Goal: Transaction & Acquisition: Obtain resource

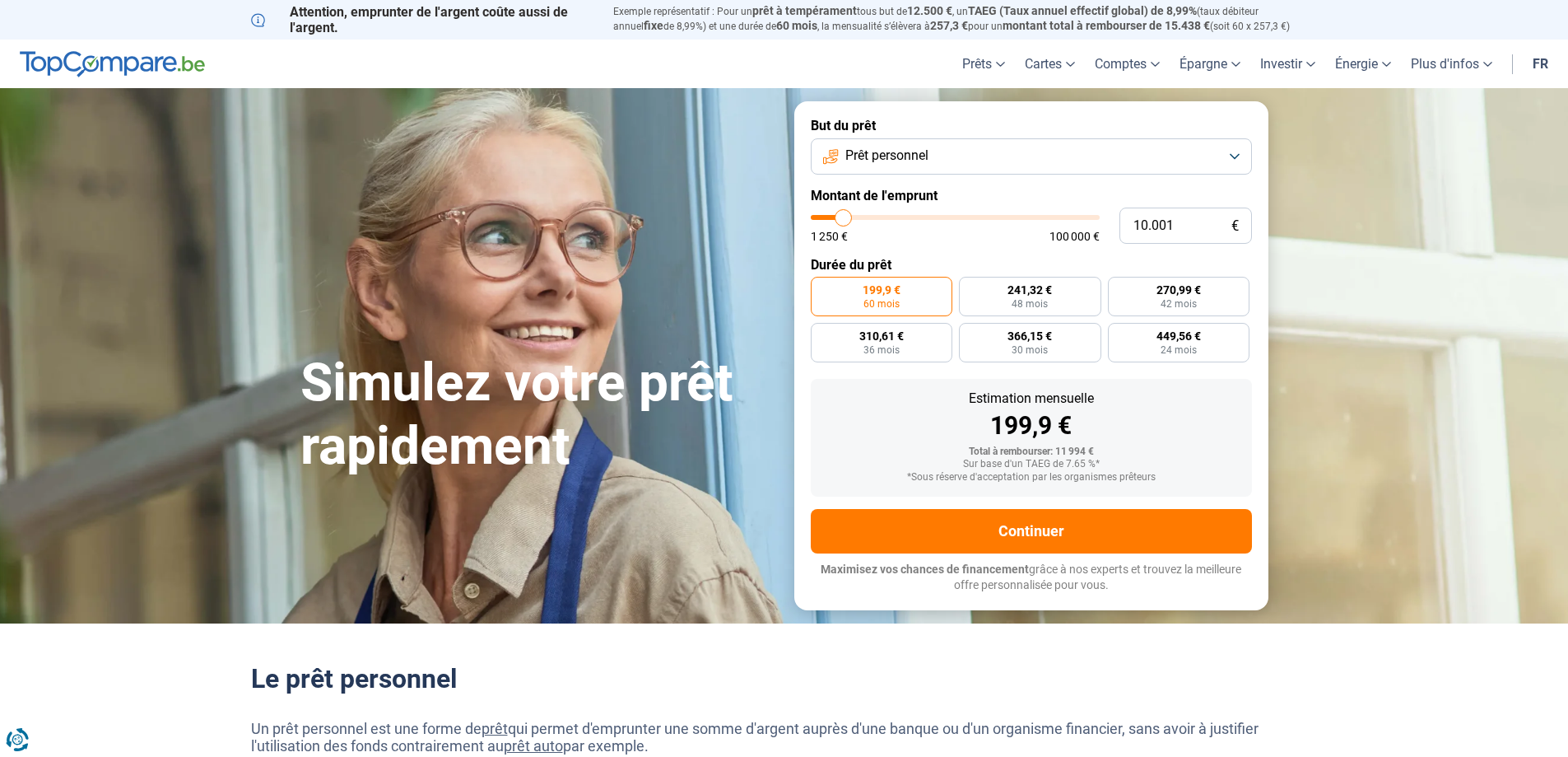
type input "11.500"
type input "11500"
type input "11.750"
type input "11750"
type input "12.750"
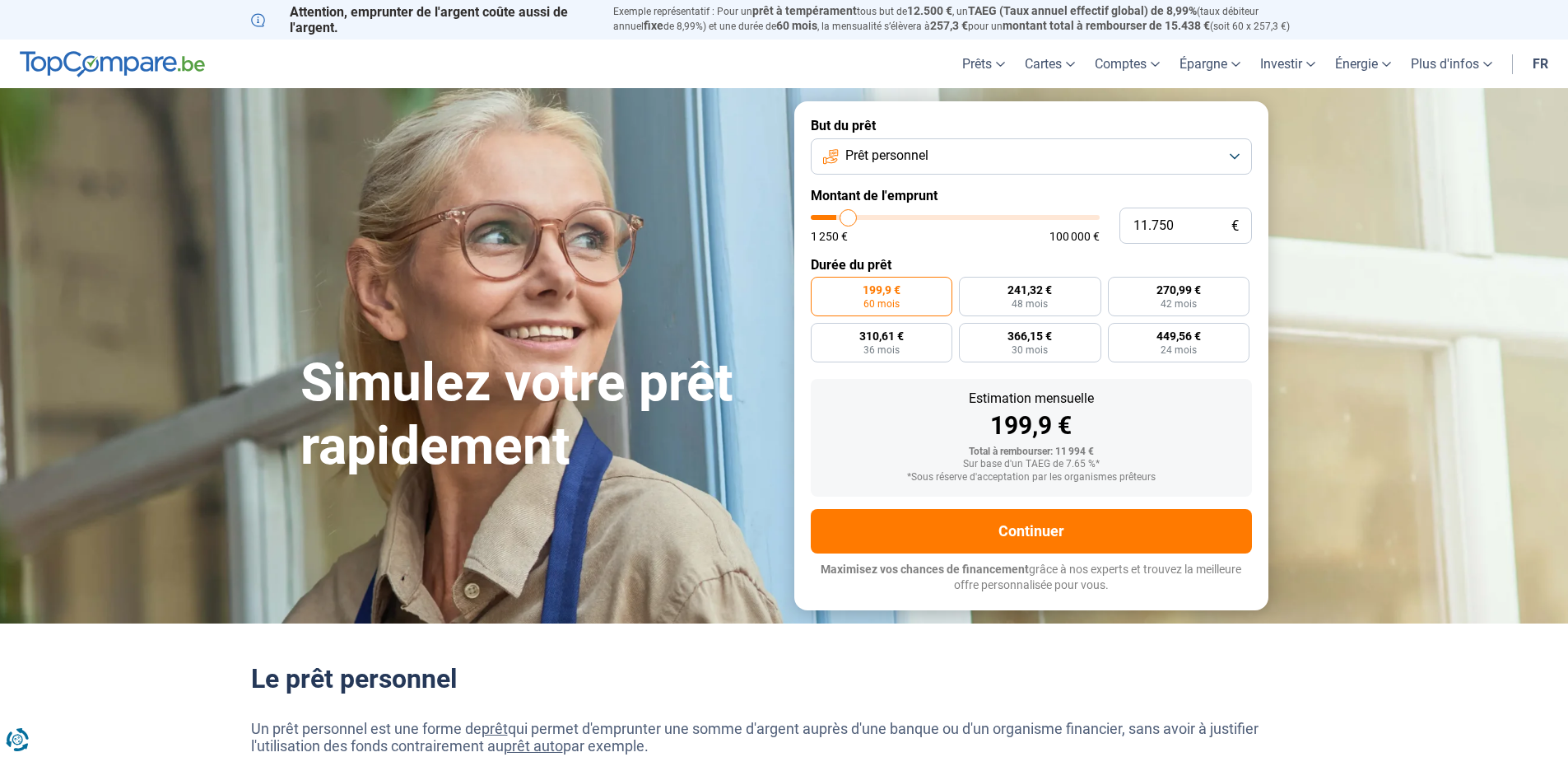
type input "12750"
type input "13.250"
type input "13250"
type input "14.000"
type input "14000"
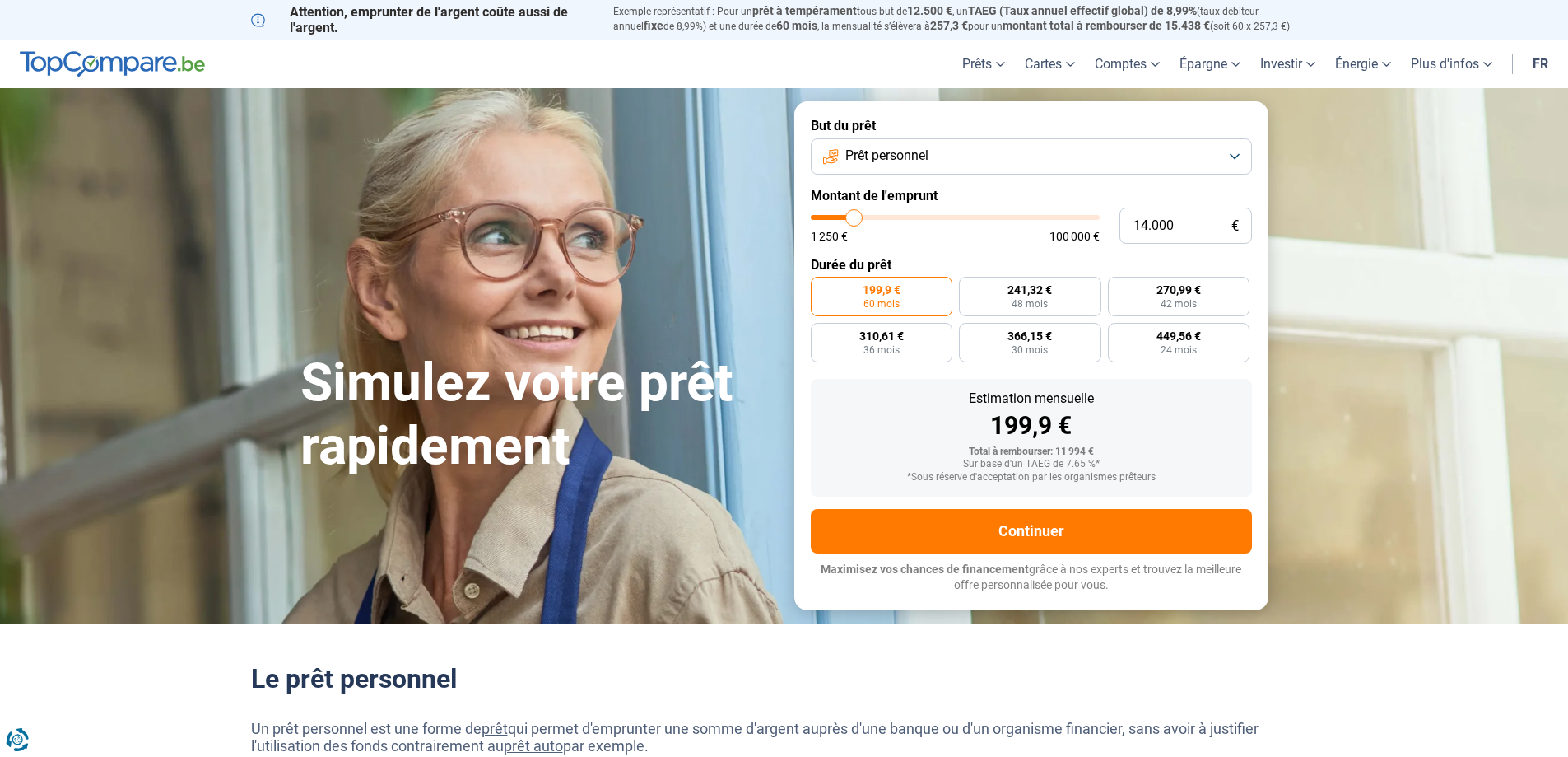
type input "14.500"
type input "14500"
type input "15.500"
type input "15500"
type input "15.750"
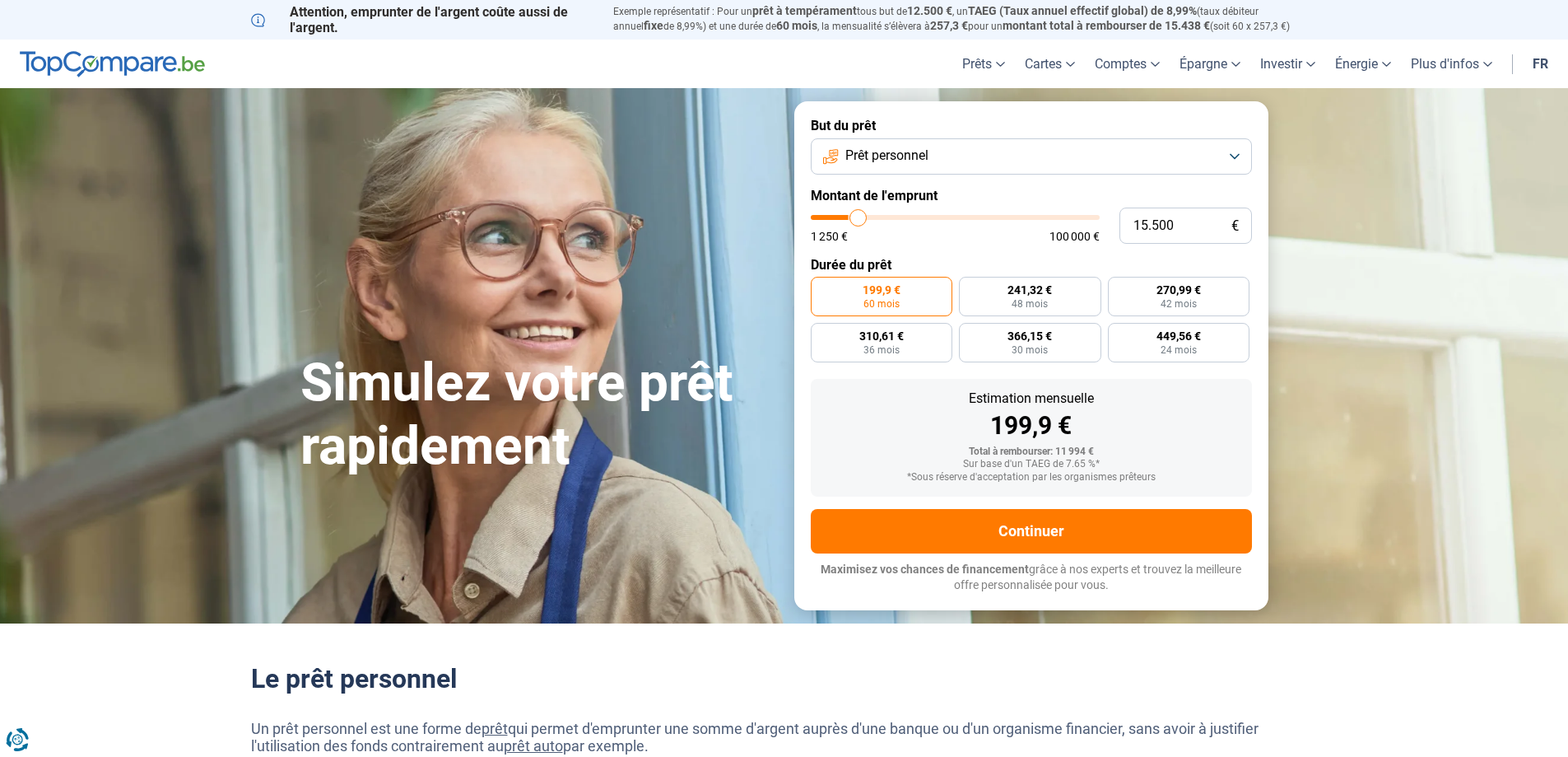
type input "15750"
type input "16.250"
type input "16250"
type input "16.500"
type input "16500"
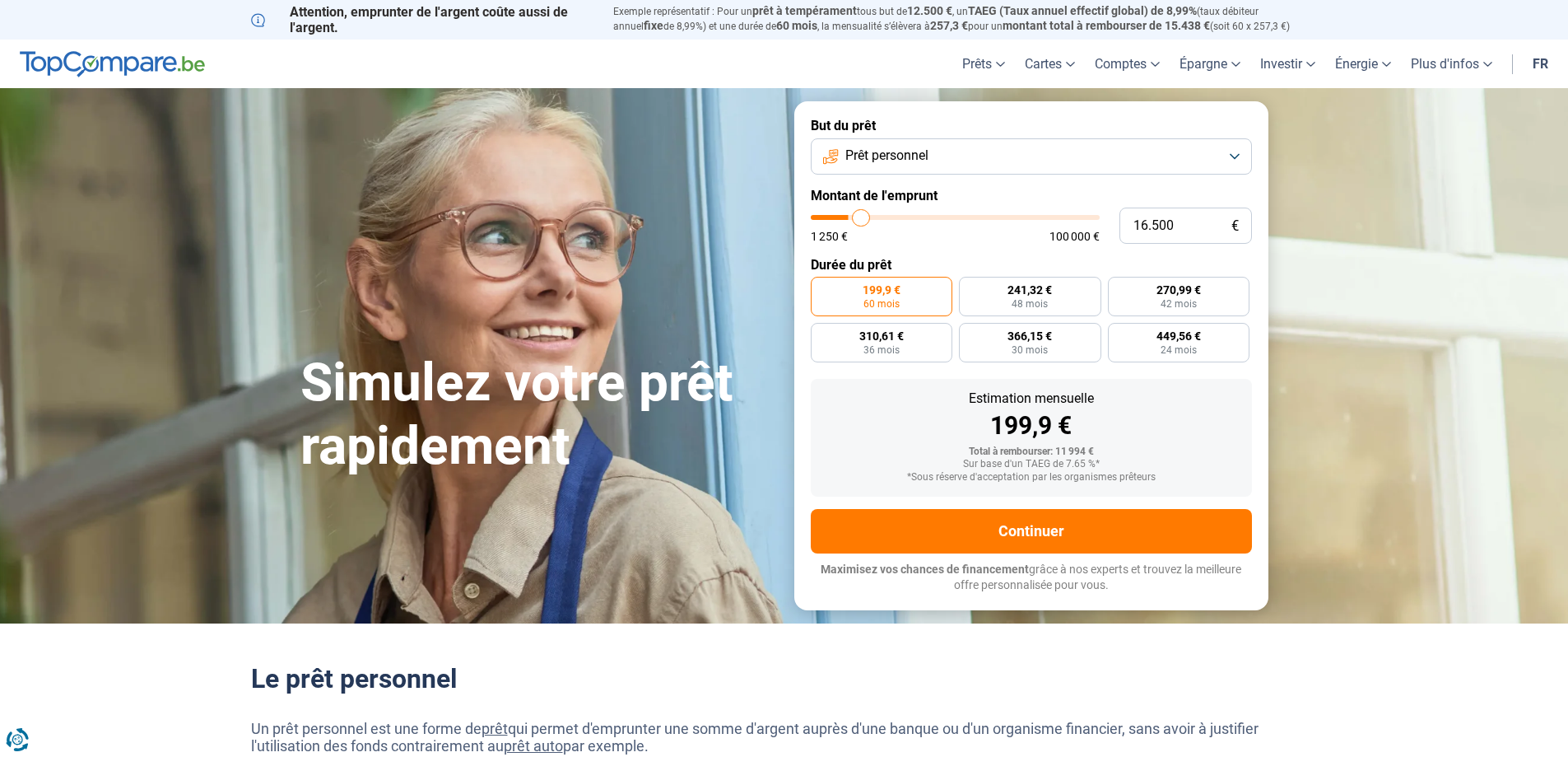
type input "17.000"
type input "17000"
type input "17.250"
drag, startPoint x: 854, startPoint y: 222, endPoint x: 864, endPoint y: 228, distance: 11.7
type input "17250"
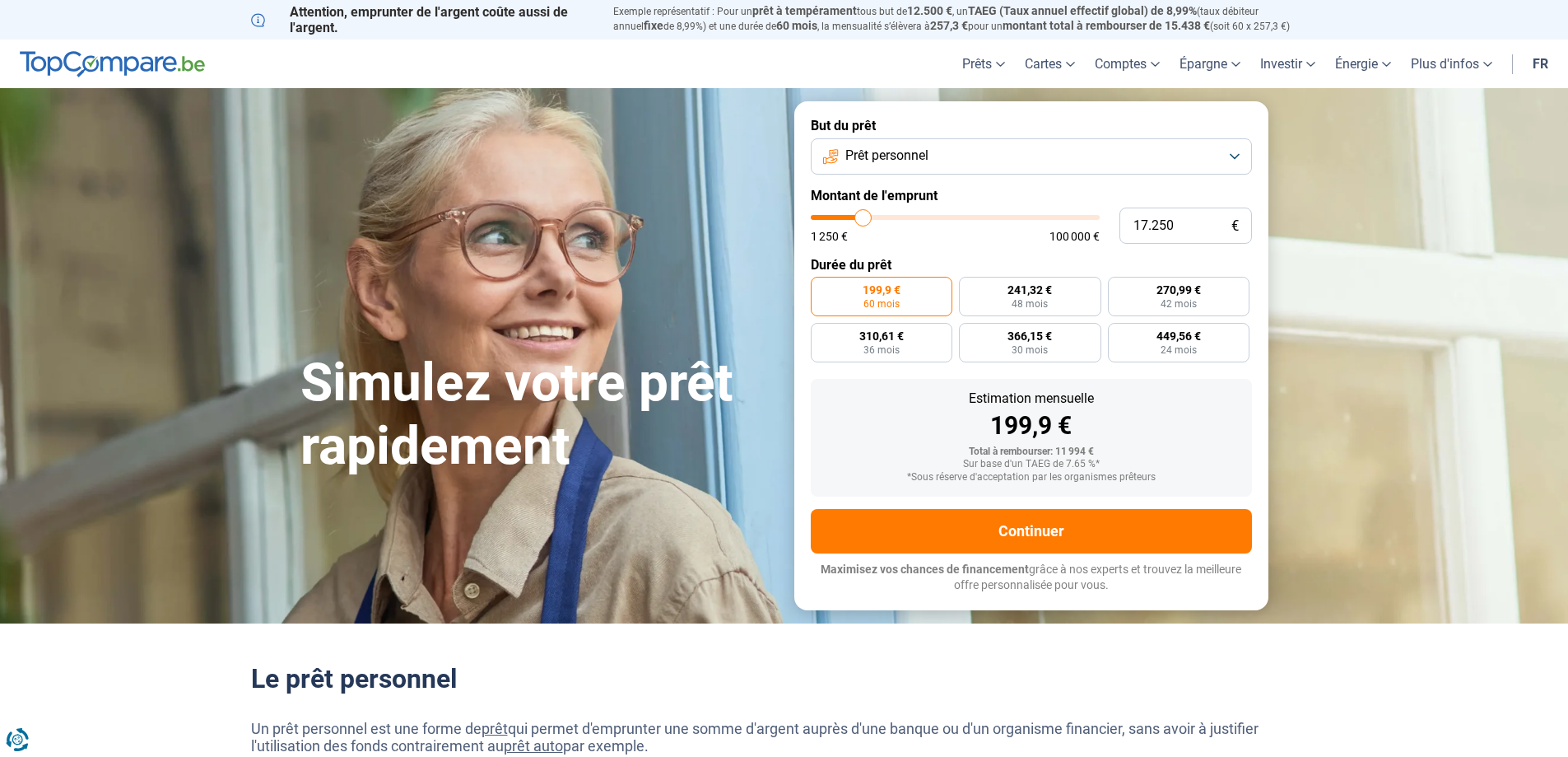
click at [864, 220] on input "range" at bounding box center [954, 217] width 288 height 5
radio input "false"
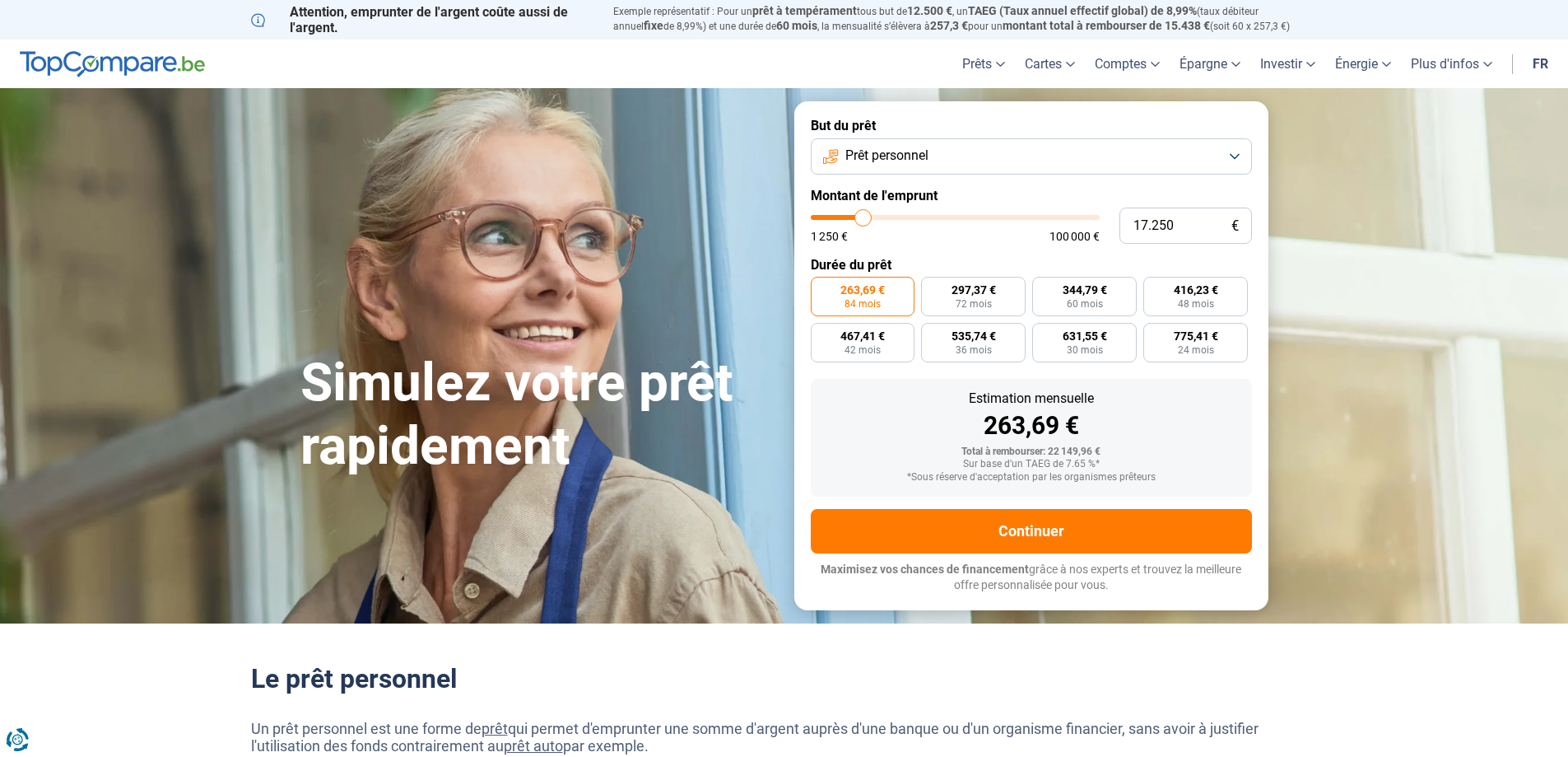
type input "16.500"
type input "16500"
type input "16.250"
type input "16250"
type input "15.500"
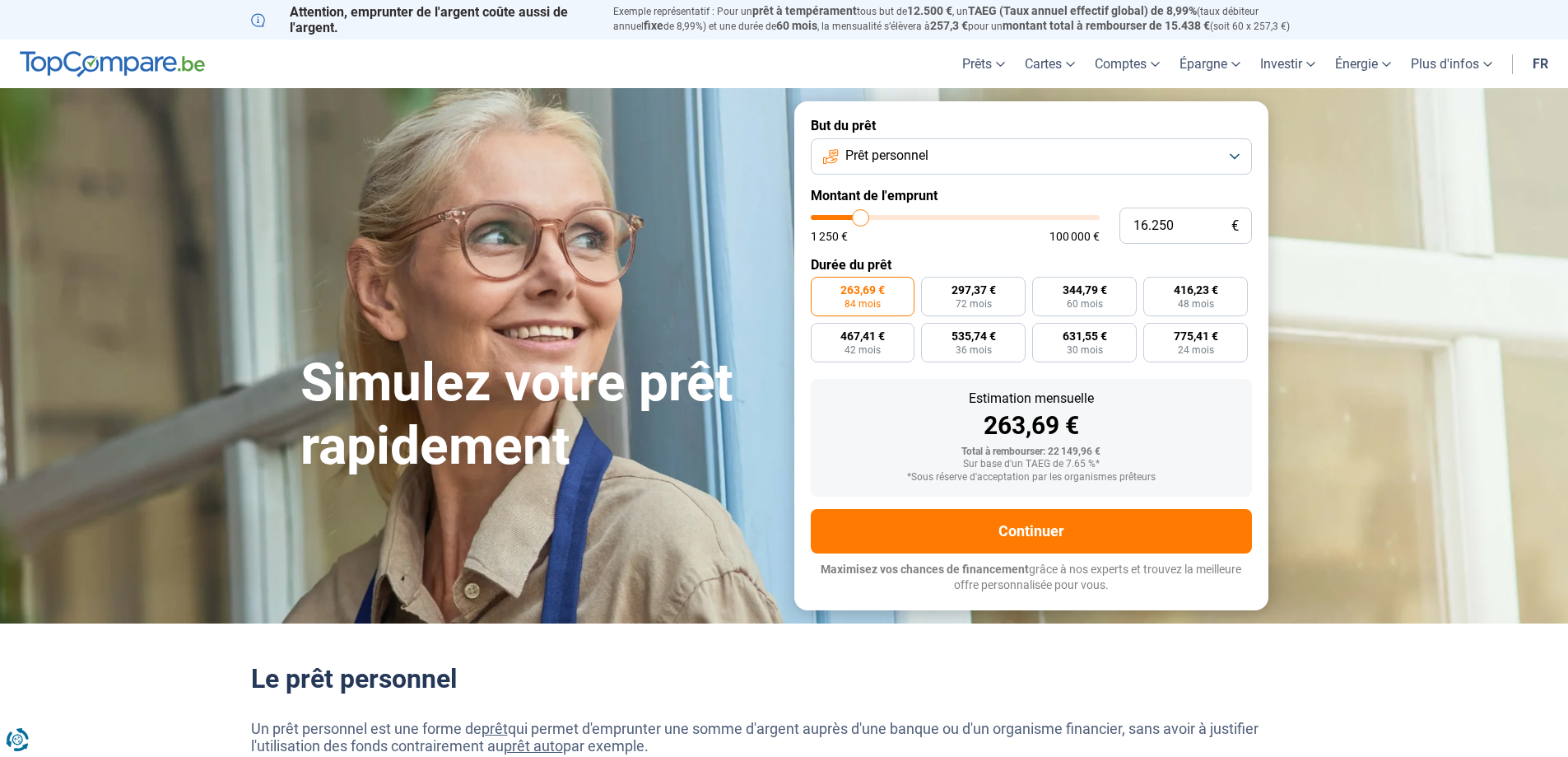
type input "15500"
type input "15.000"
type input "15000"
type input "14.500"
type input "14500"
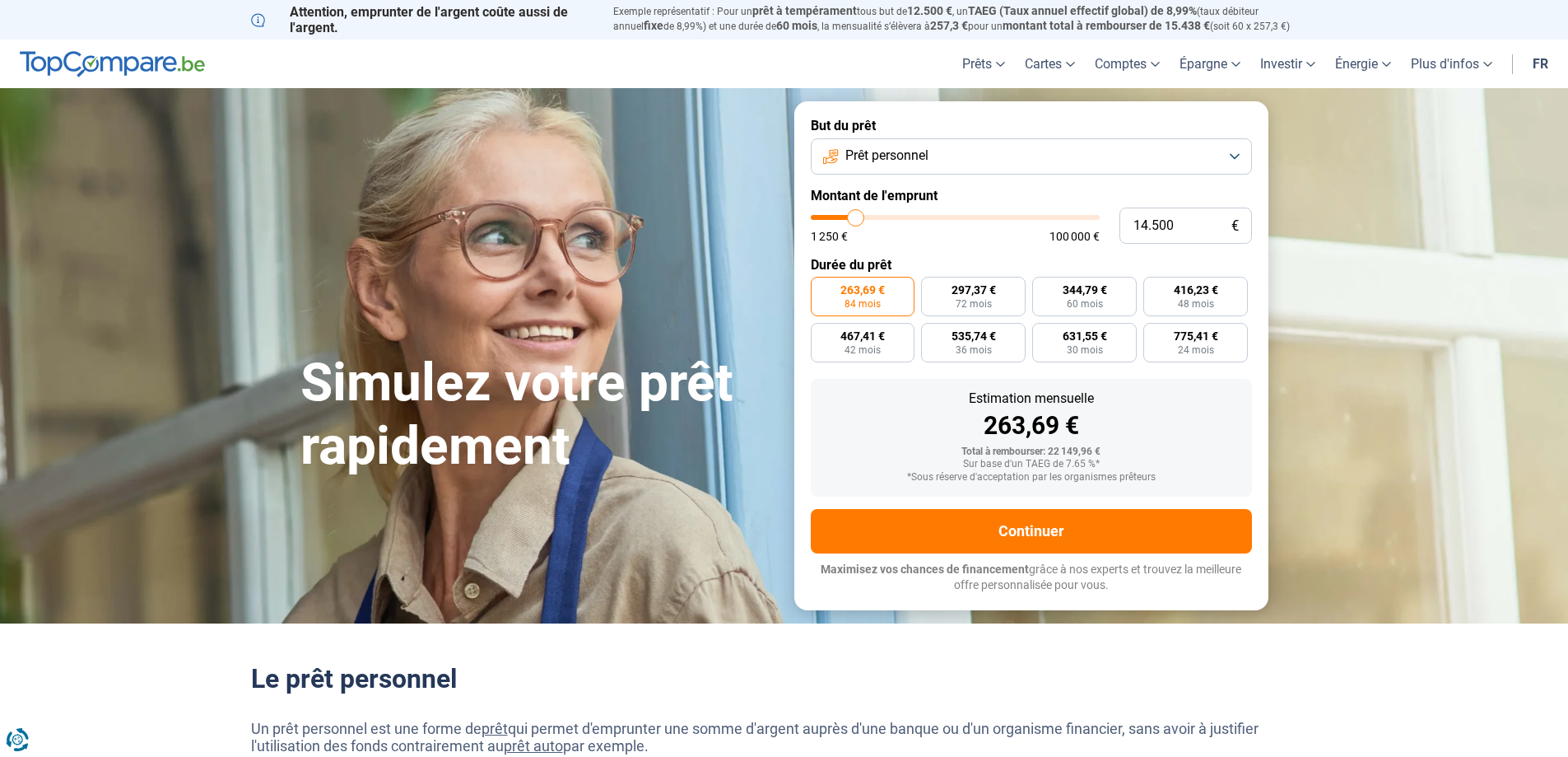
type input "14.250"
type input "14250"
type input "14.000"
type input "14000"
type input "13.500"
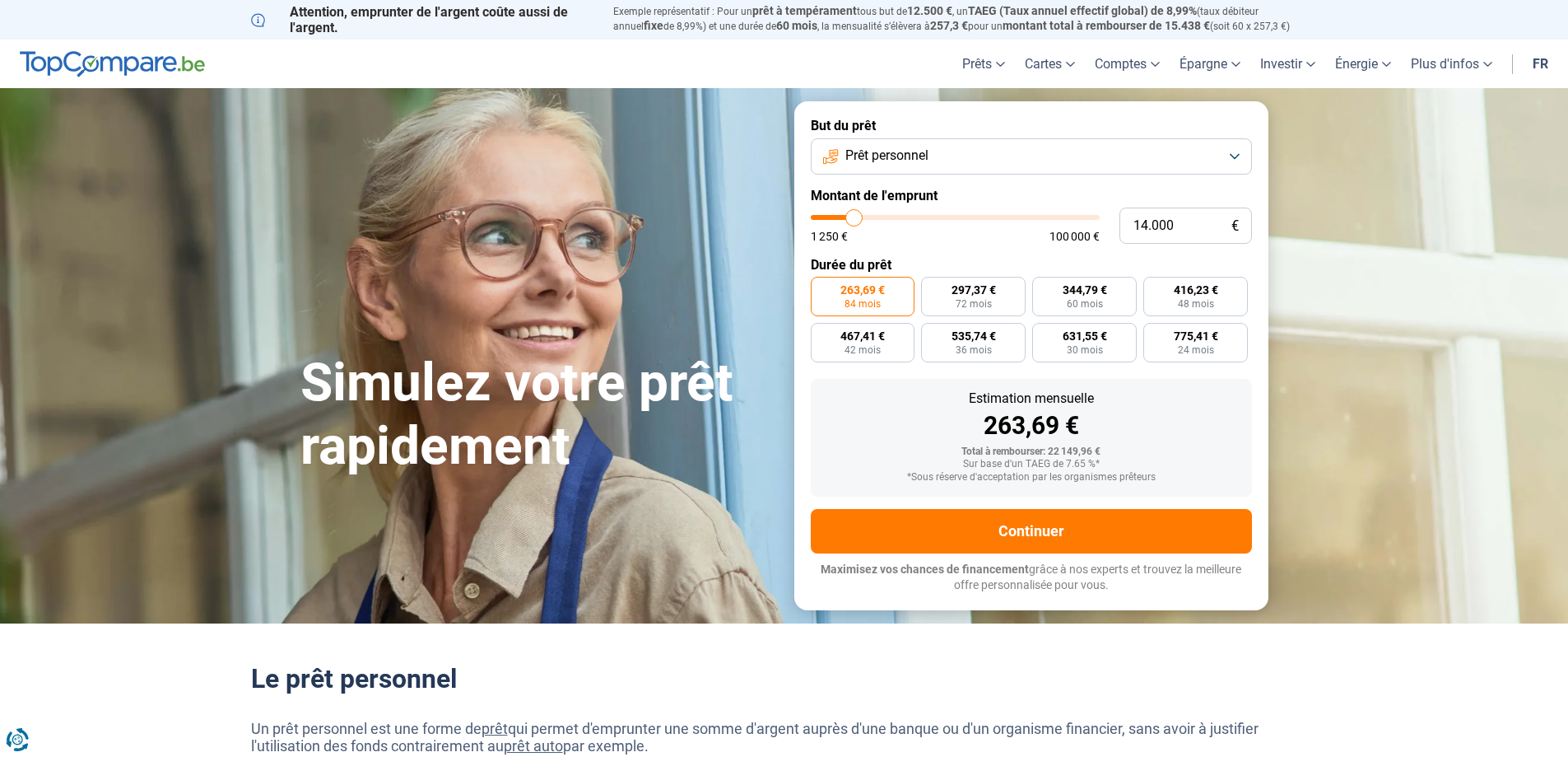
type input "13500"
type input "13.000"
type input "13000"
type input "12.500"
type input "12500"
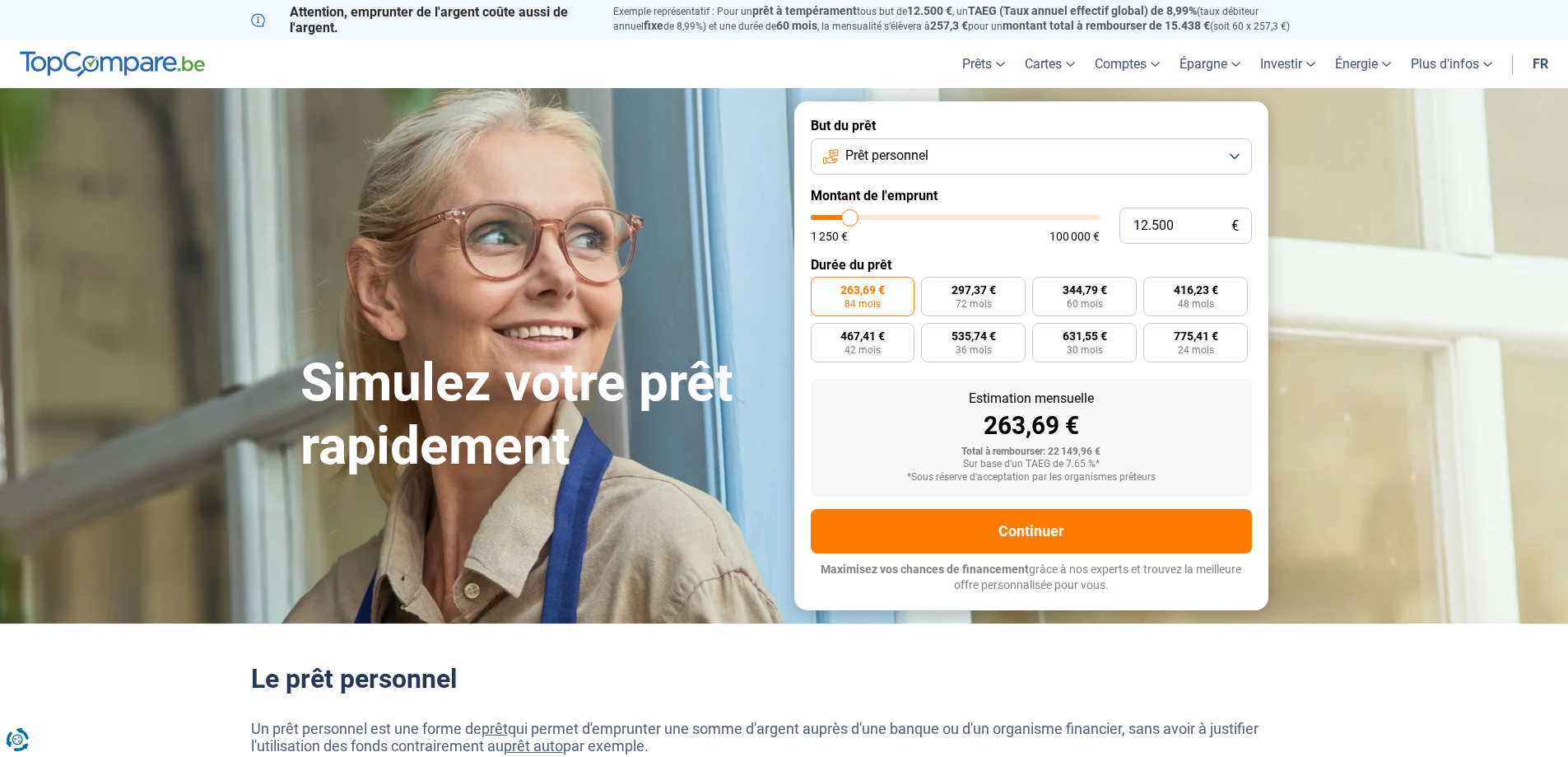
type input "11.750"
type input "11750"
type input "11.500"
type input "11500"
type input "11.250"
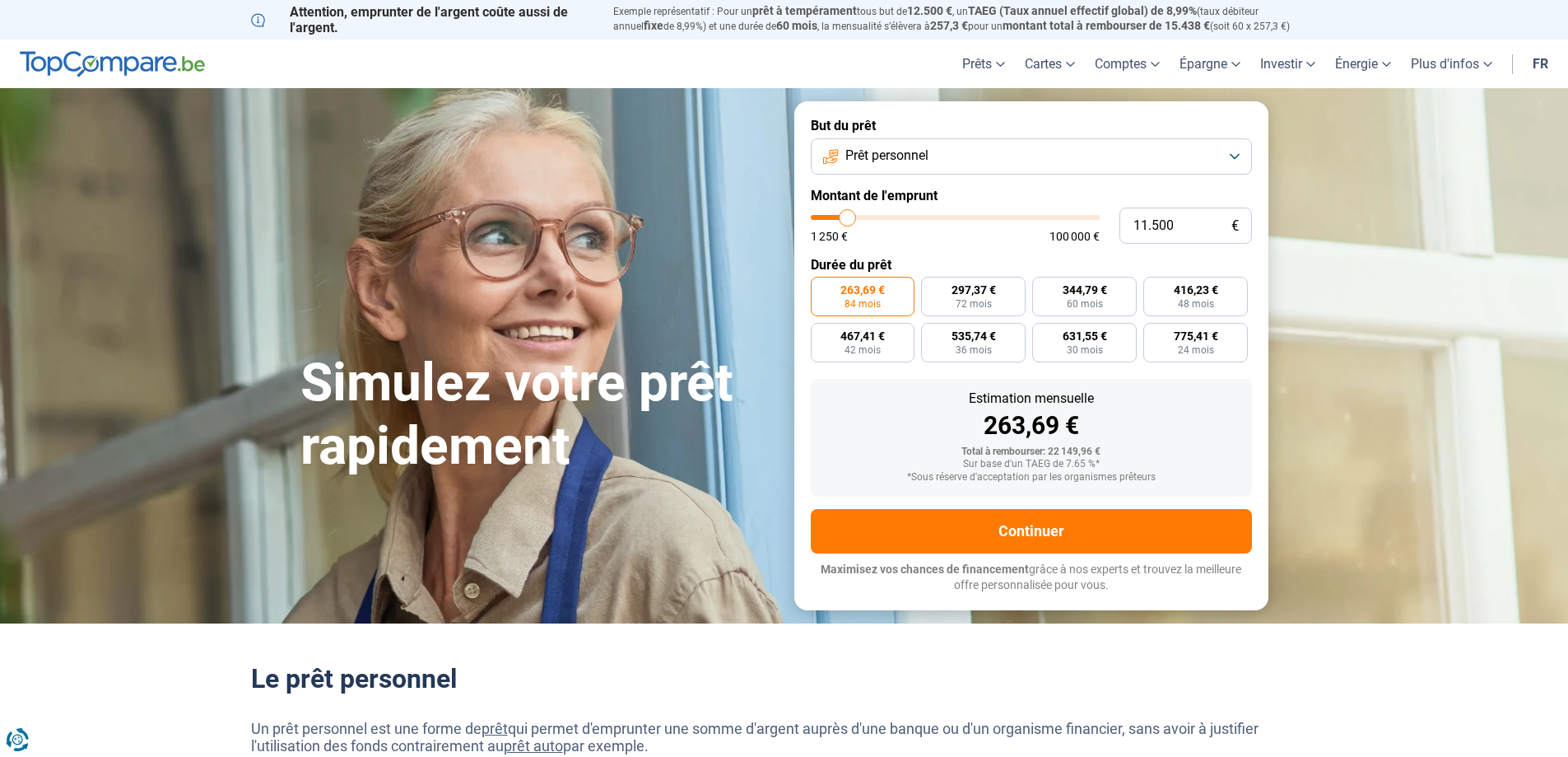
type input "11250"
type input "11.000"
type input "11000"
type input "10.250"
type input "10250"
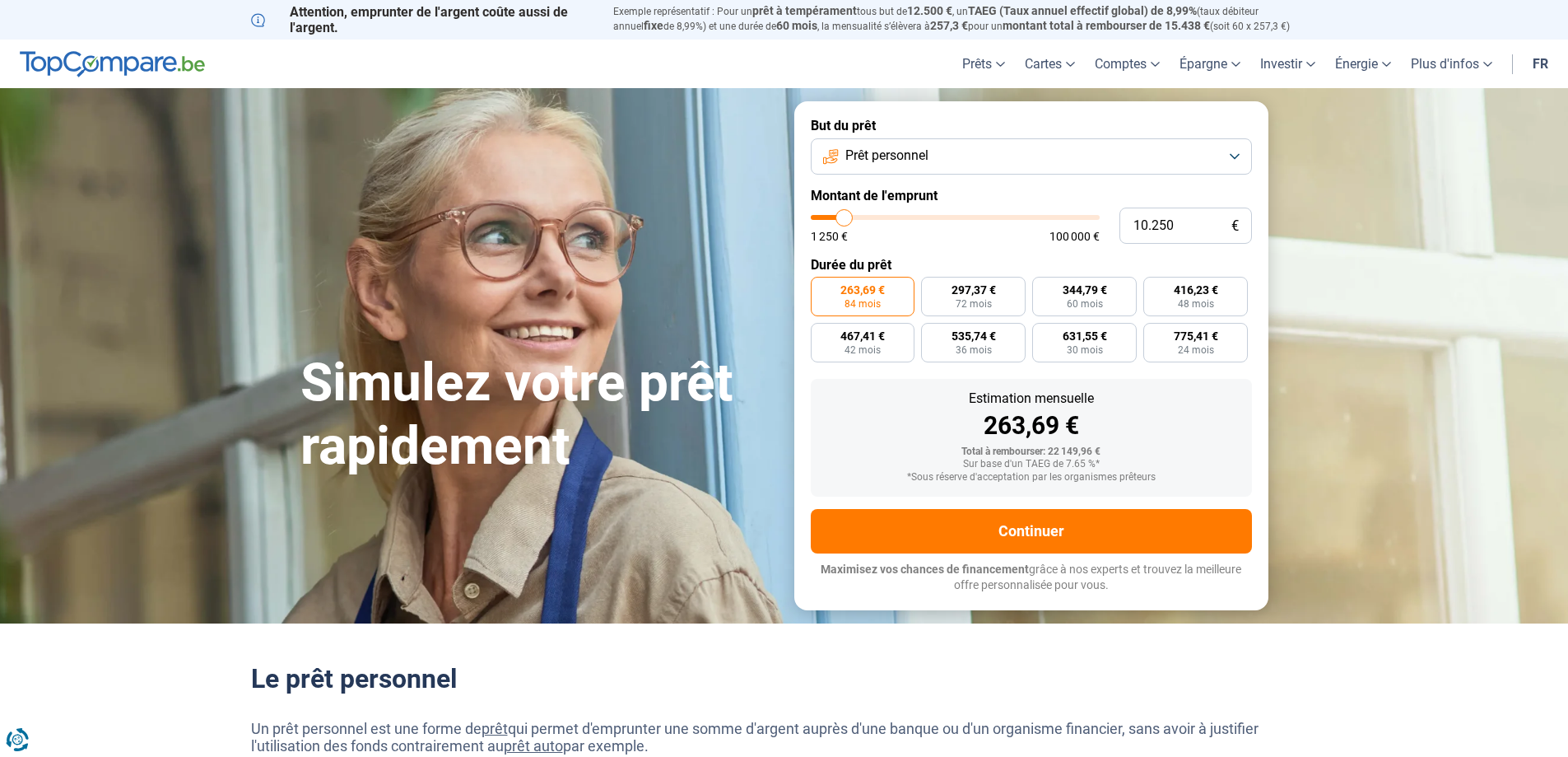
type input "9.750"
type input "9750"
type input "9.500"
type input "9500"
type input "9.000"
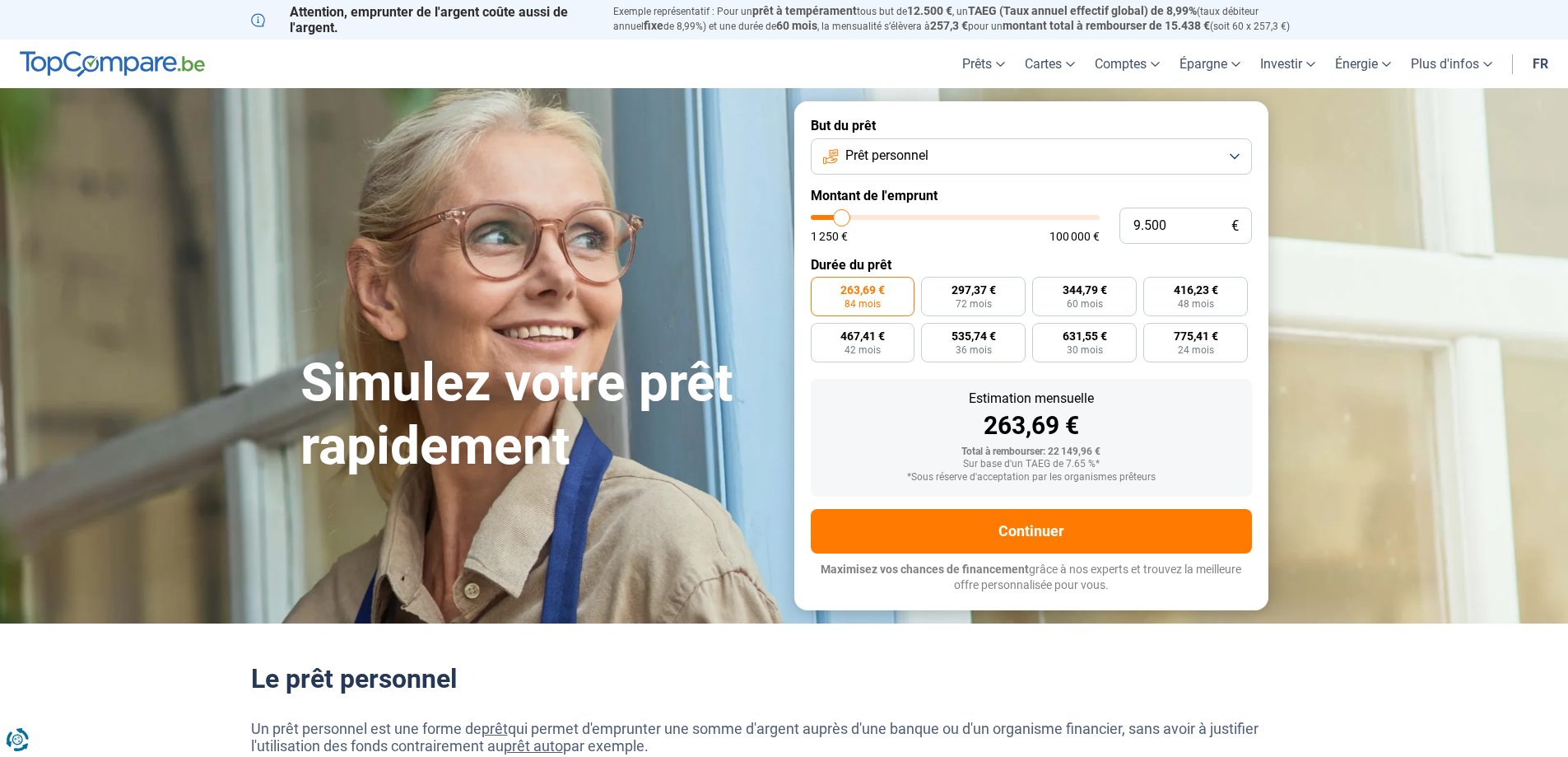
type input "9000"
type input "8.750"
type input "8750"
type input "8.250"
type input "8250"
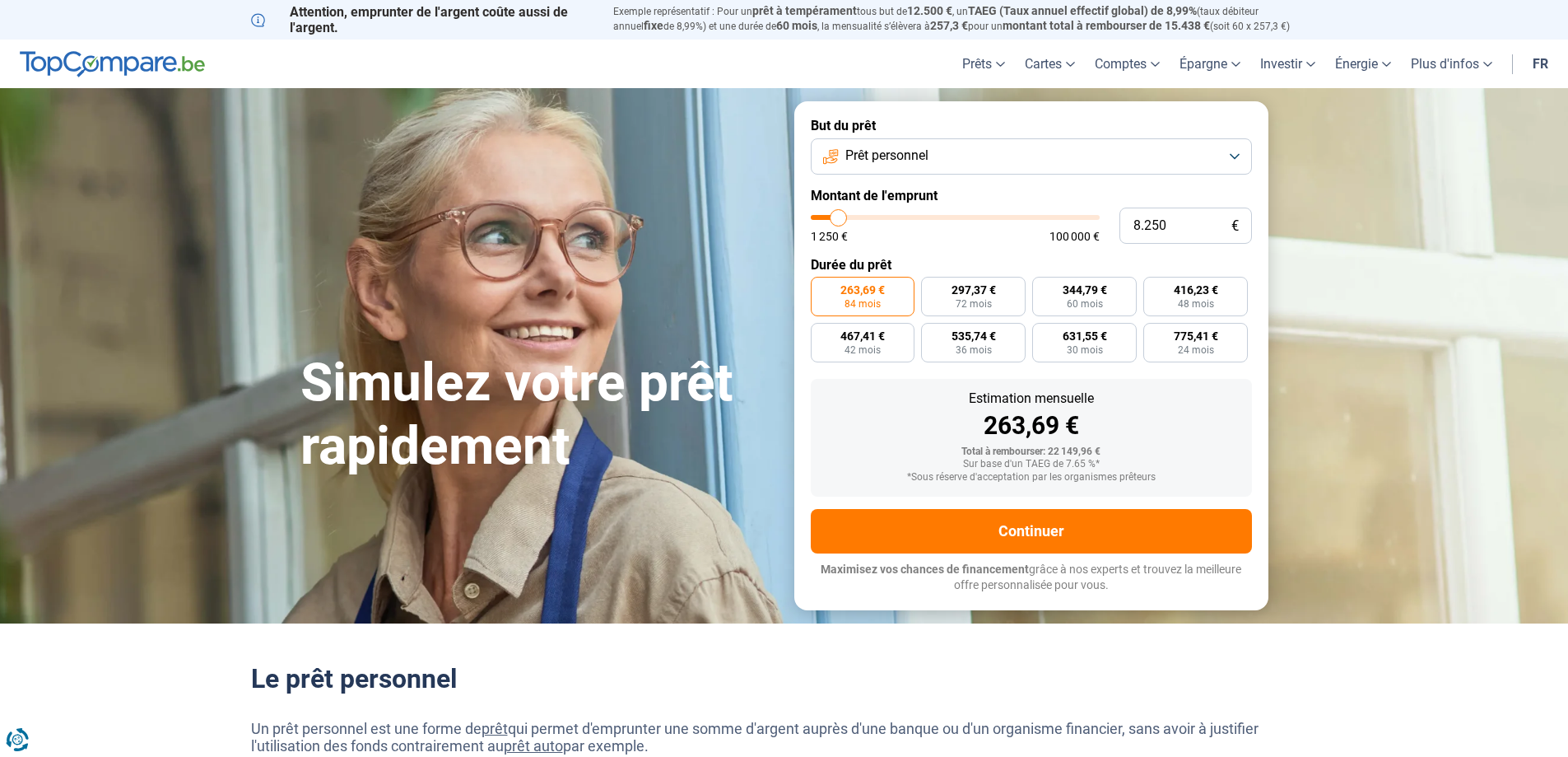
type input "8.000"
type input "8000"
type input "7.500"
type input "7500"
type input "7.250"
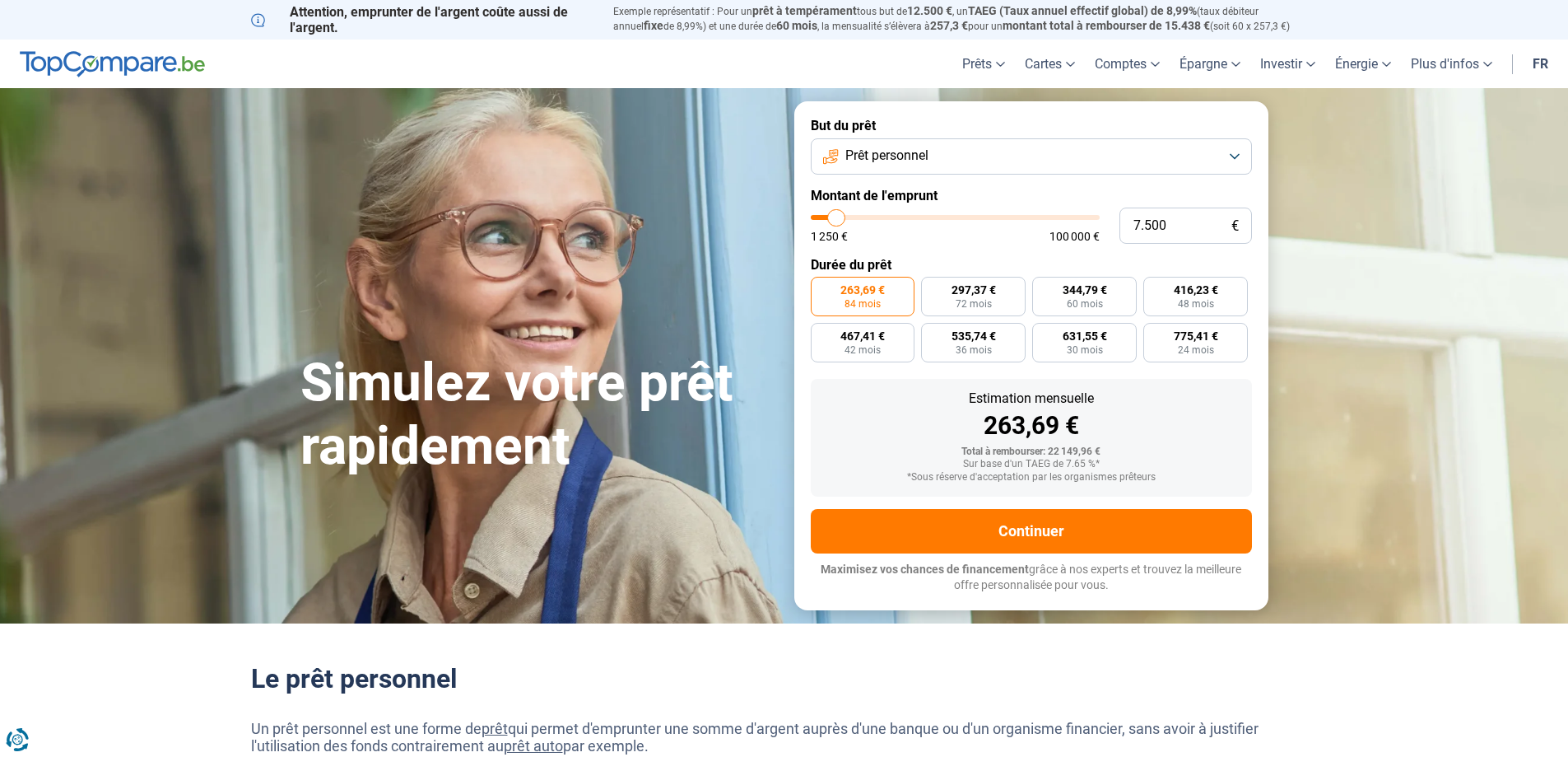
type input "7250"
type input "6.750"
type input "6750"
type input "6.500"
type input "6500"
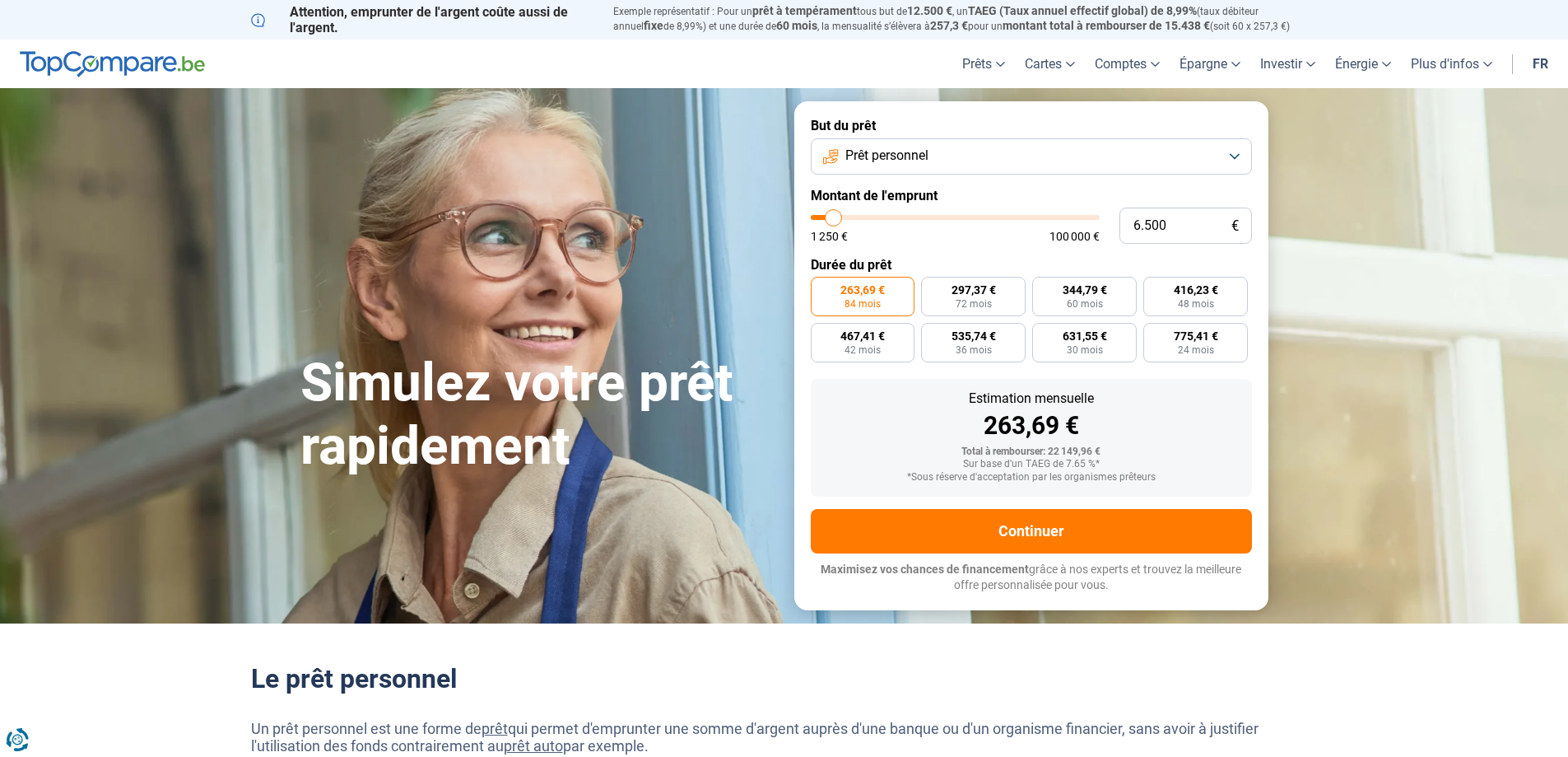
type input "6.000"
type input "6000"
type input "5.750"
type input "5750"
type input "5.500"
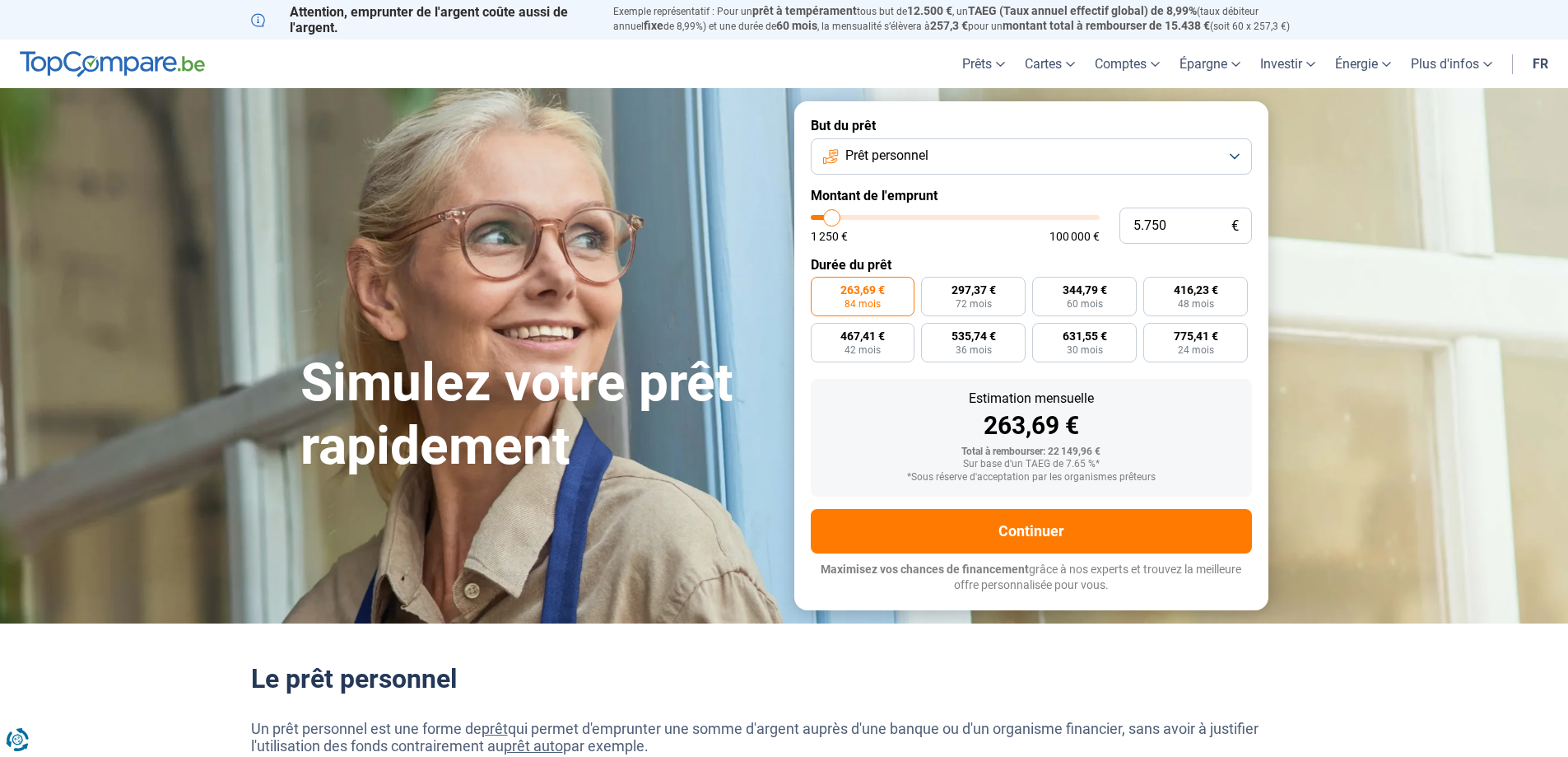
type input "5500"
type input "5.000"
type input "5000"
type input "4.500"
type input "4500"
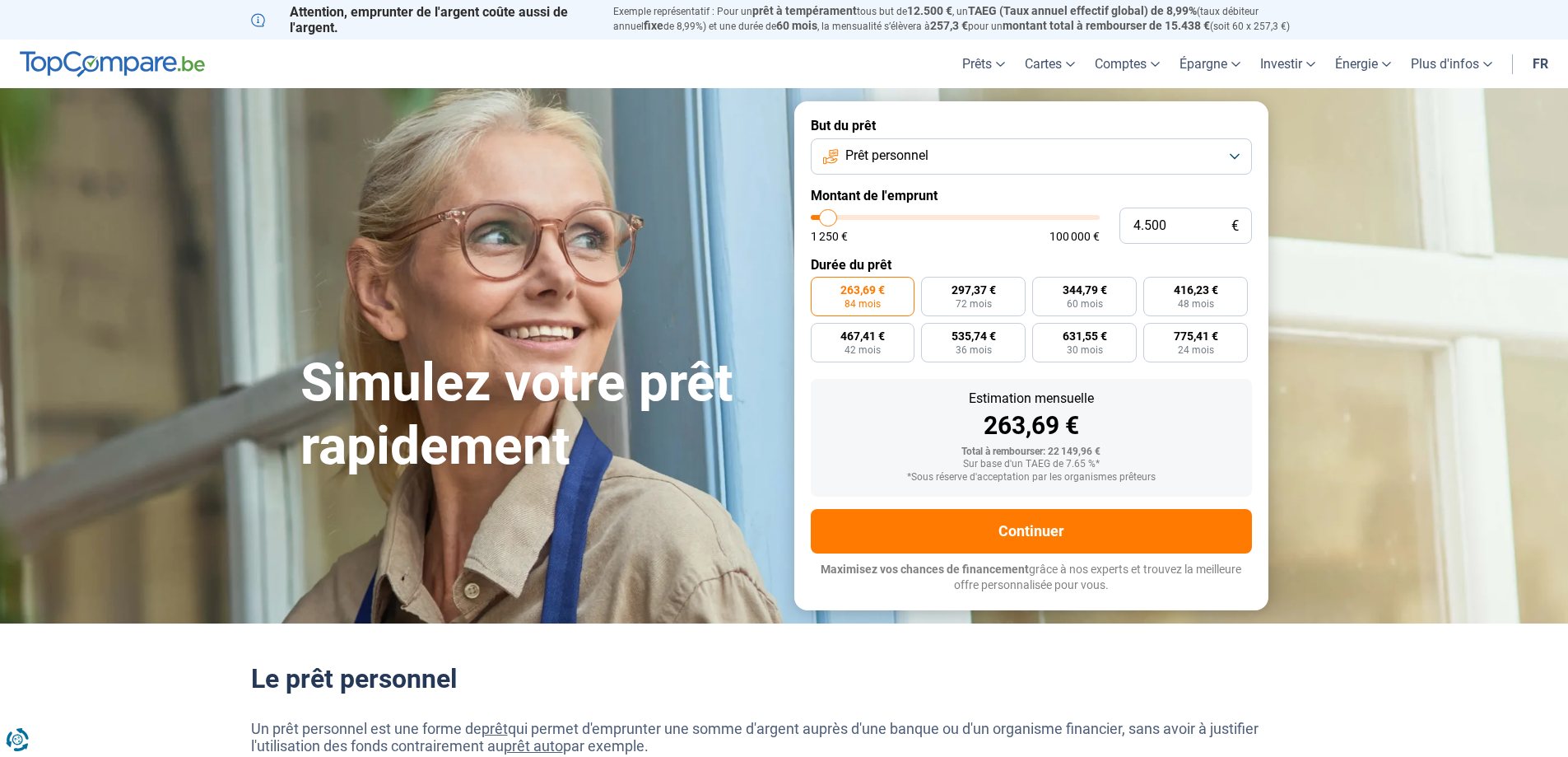
type input "4.250"
type input "4250"
type input "4.000"
type input "4000"
type input "3.750"
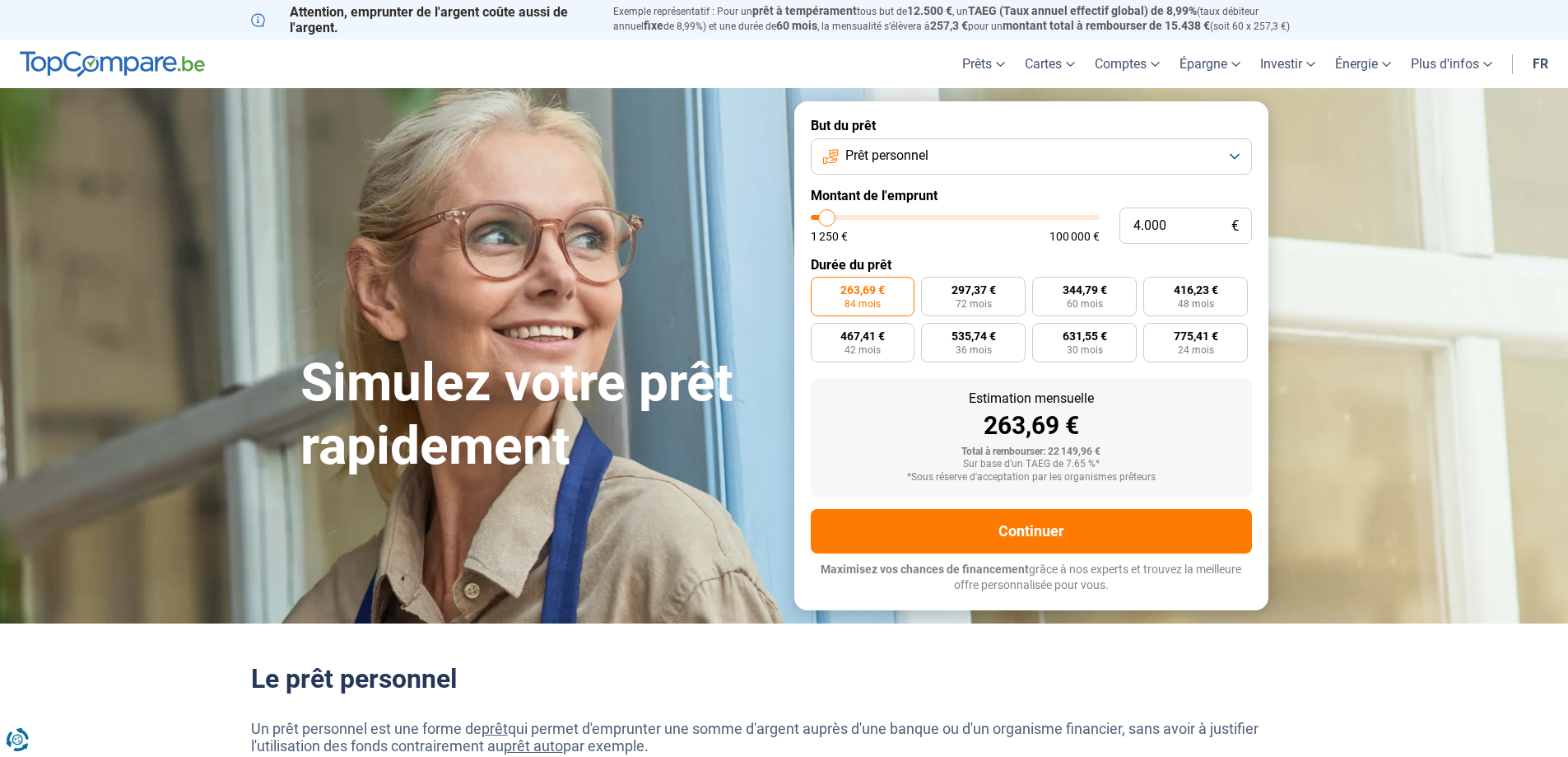
type input "3750"
type input "3.500"
type input "3500"
type input "3.000"
type input "3000"
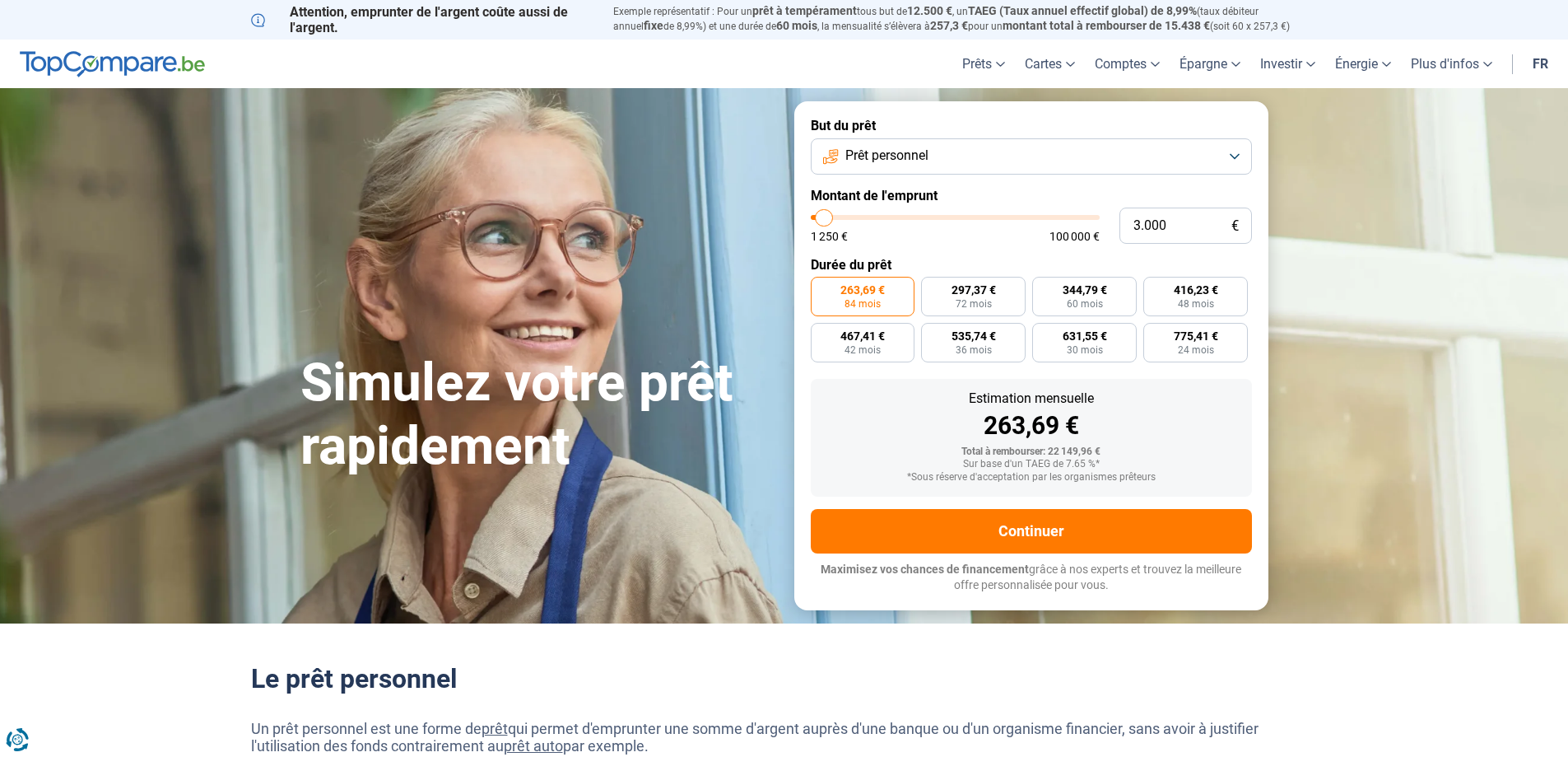
type input "2.500"
type input "2500"
type input "2.250"
type input "2250"
type input "2.000"
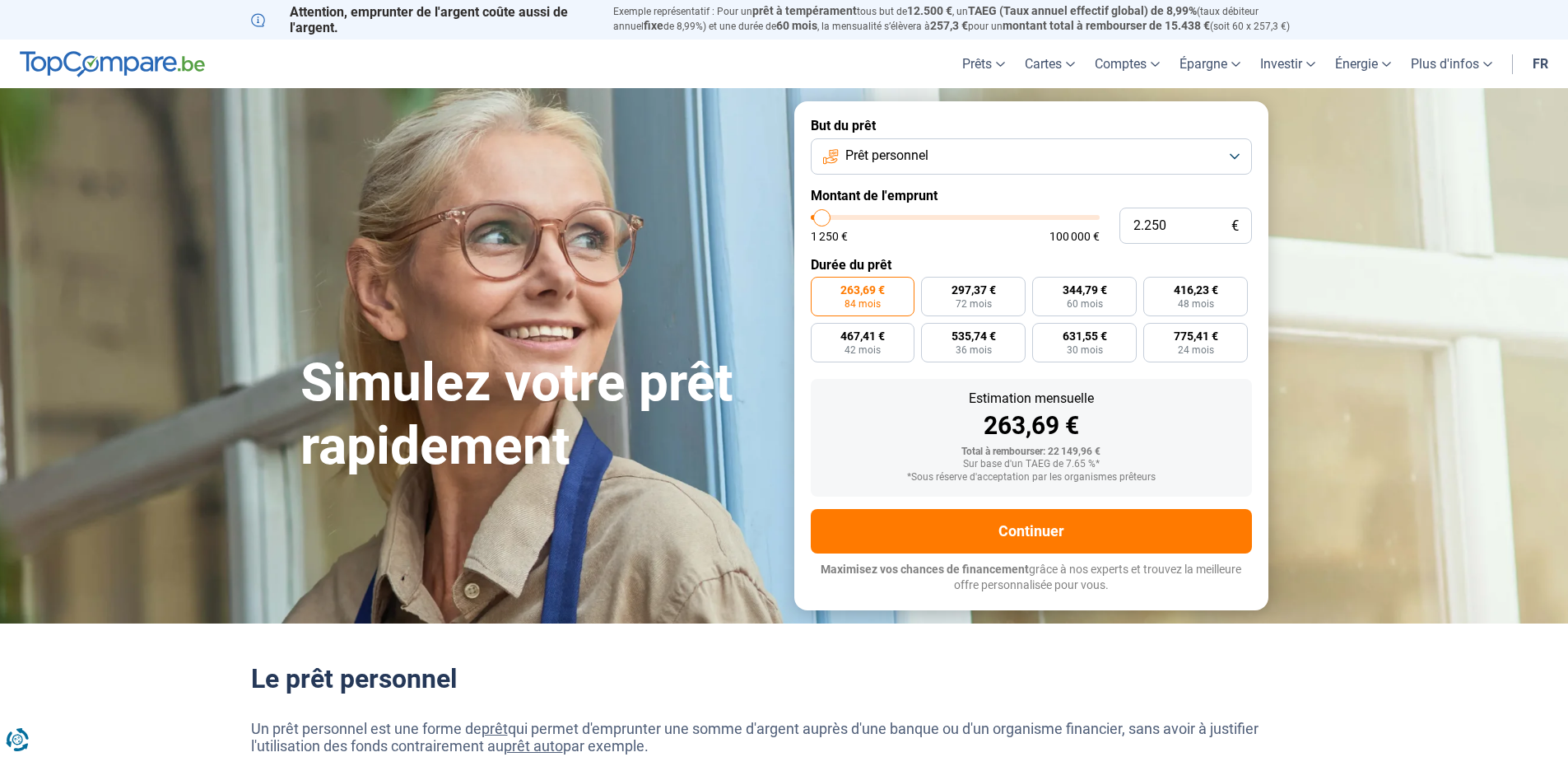
type input "2000"
type input "1.500"
type input "1500"
type input "2.000"
type input "2000"
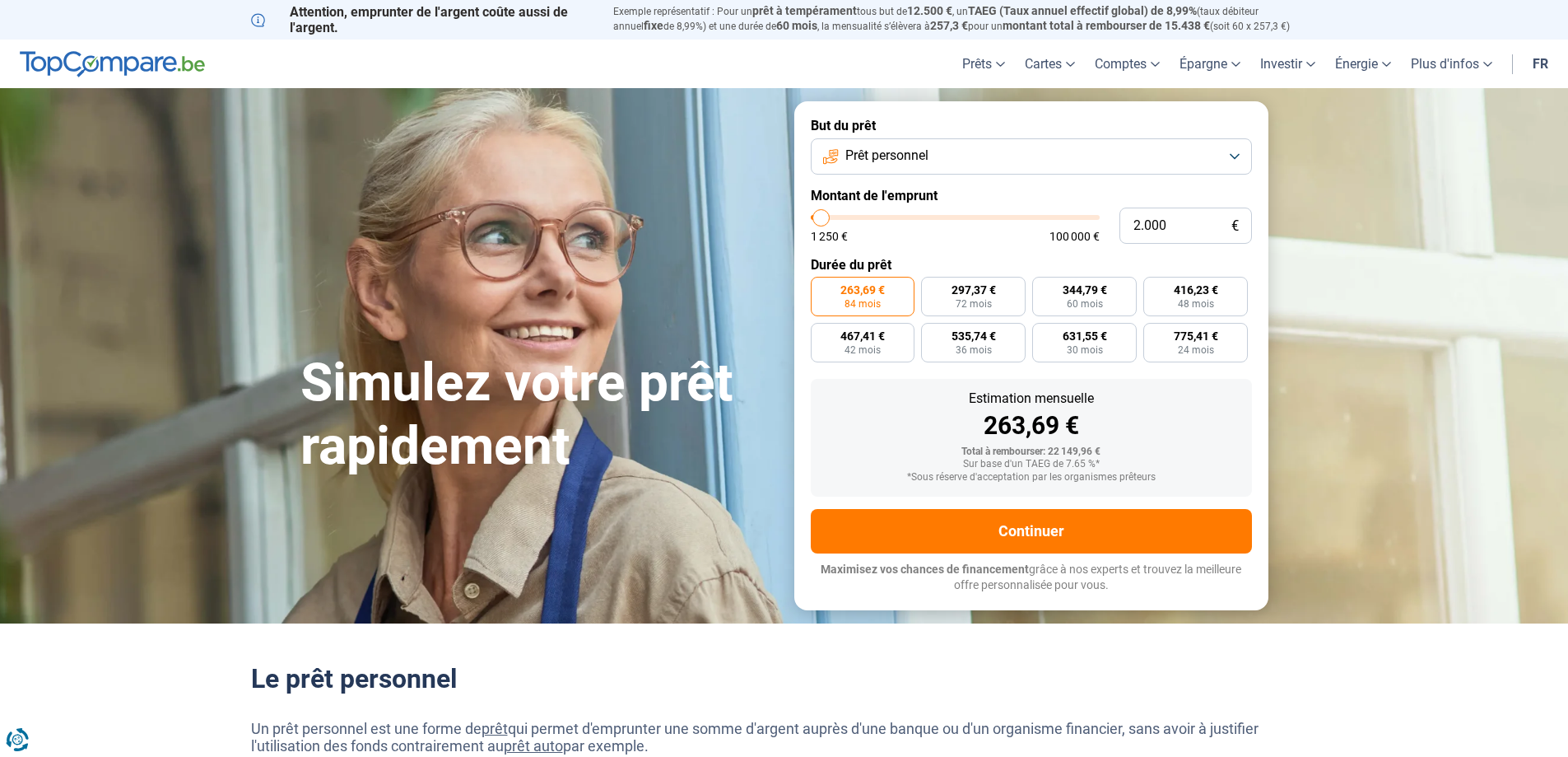
type input "2.500"
drag, startPoint x: 863, startPoint y: 216, endPoint x: 823, endPoint y: 205, distance: 41.5
type input "2500"
click at [823, 215] on input "range" at bounding box center [954, 217] width 288 height 5
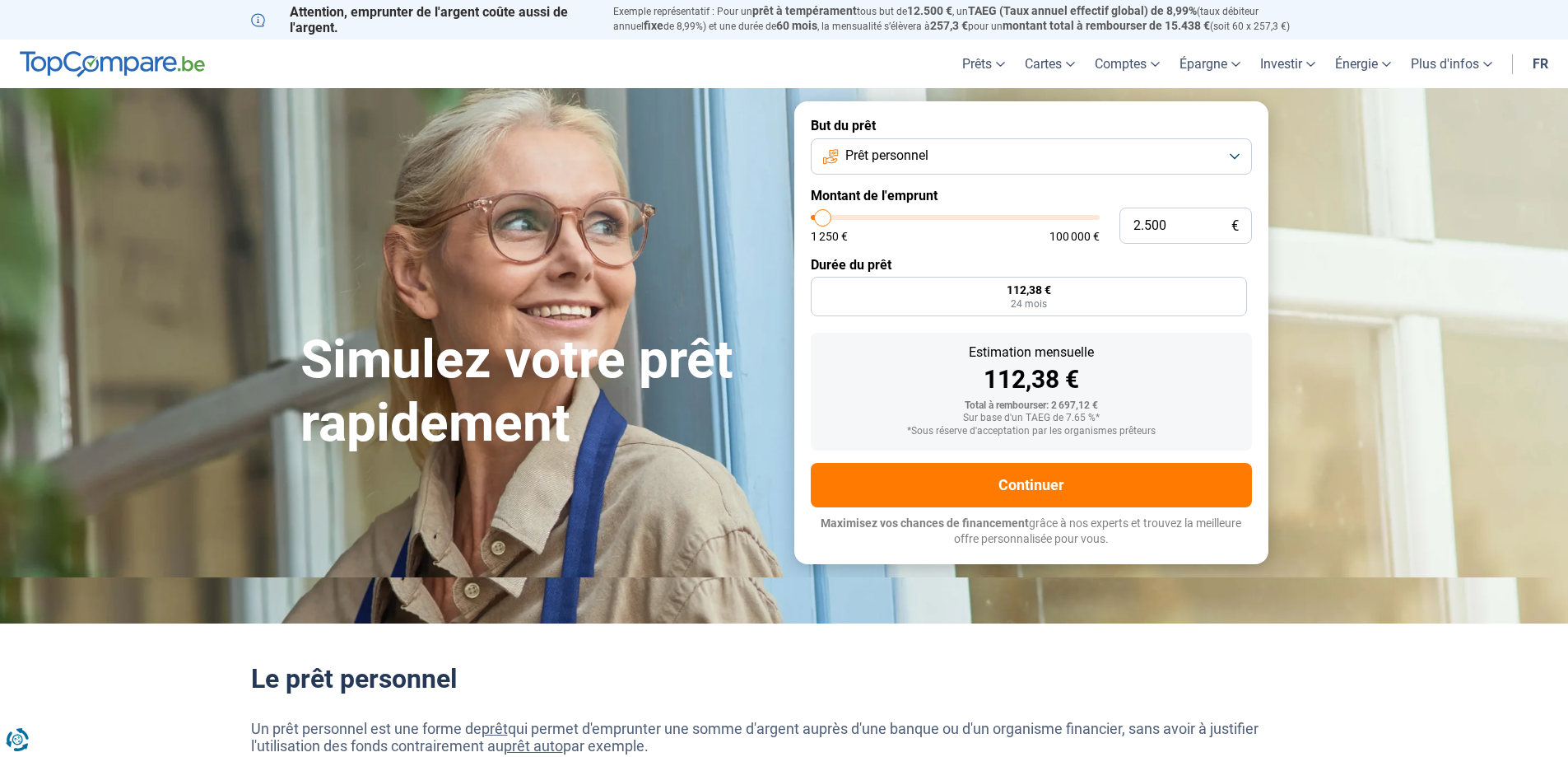
radio input "true"
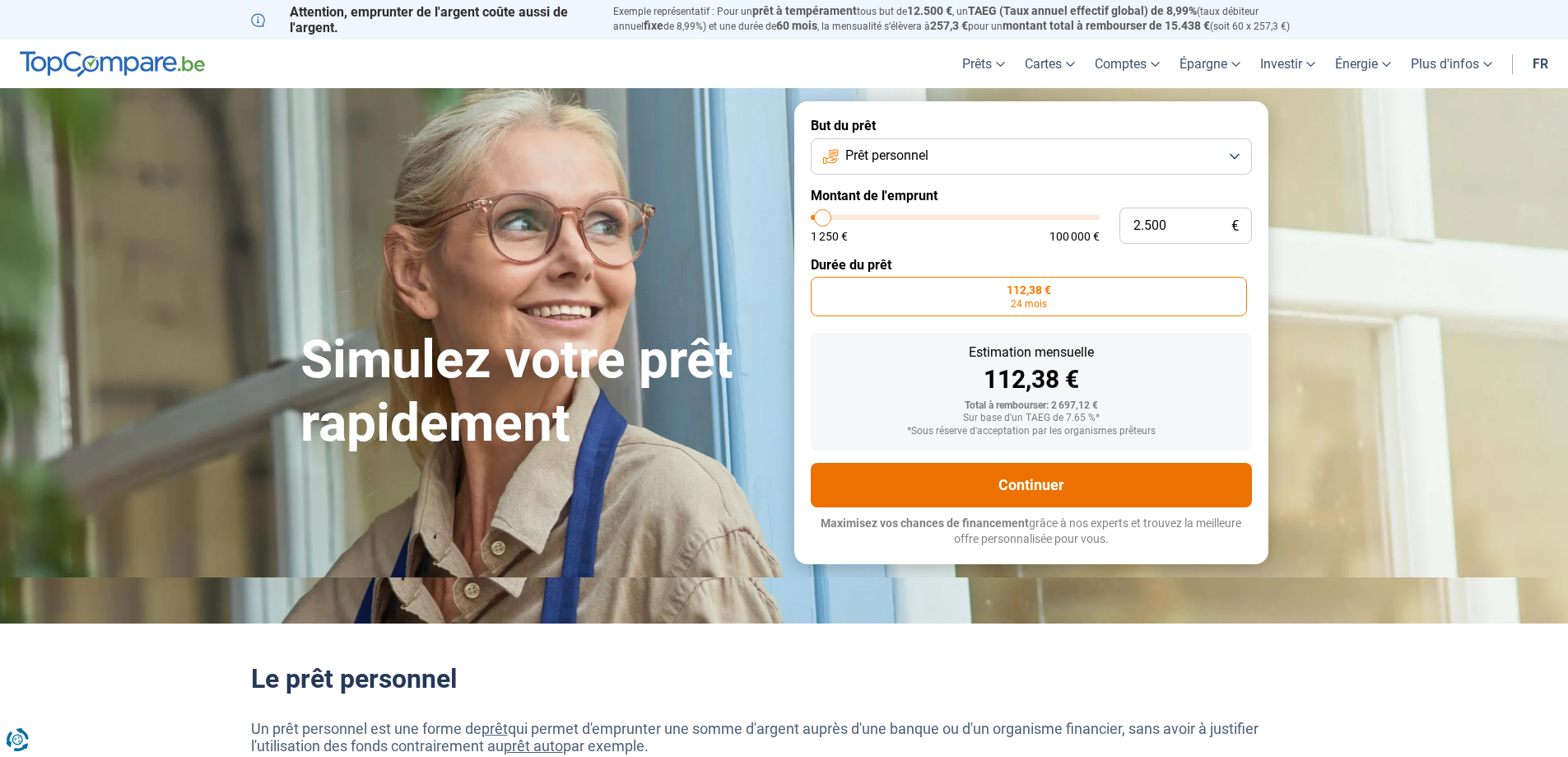
click at [1013, 482] on button "Continuer" at bounding box center [1031, 485] width 441 height 44
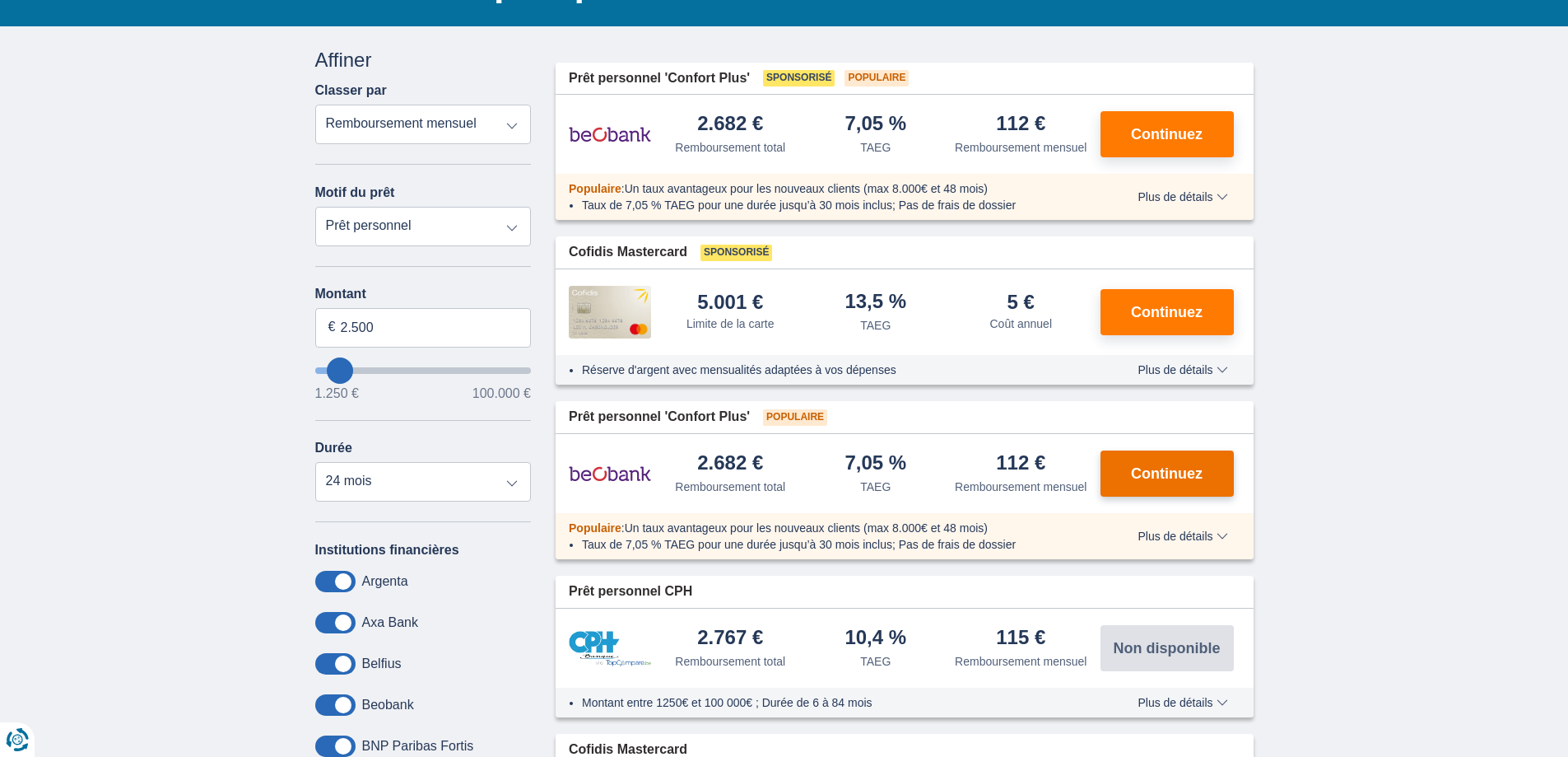
scroll to position [247, 0]
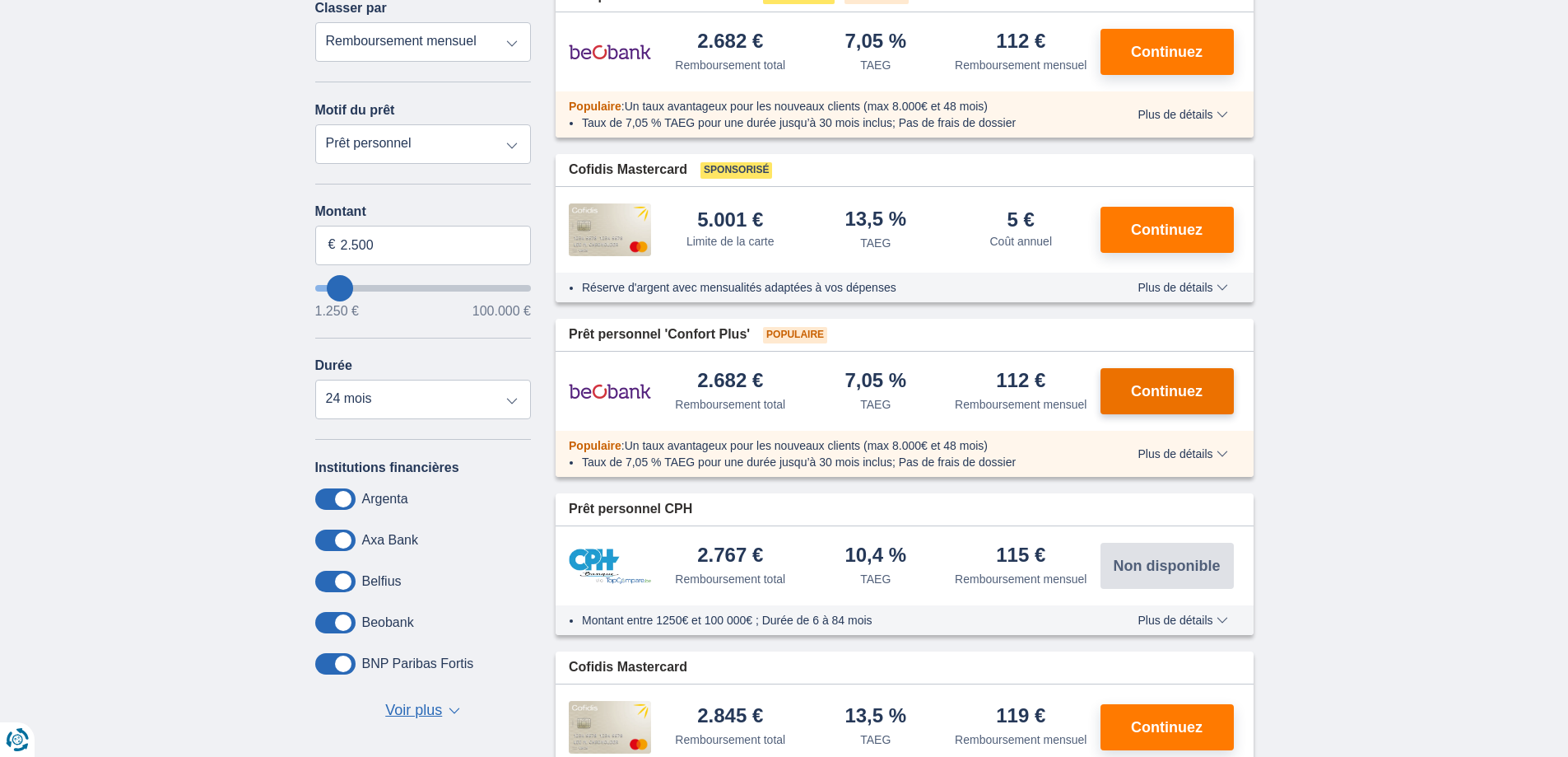
click at [1162, 400] on button "Continuez" at bounding box center [1167, 391] width 133 height 46
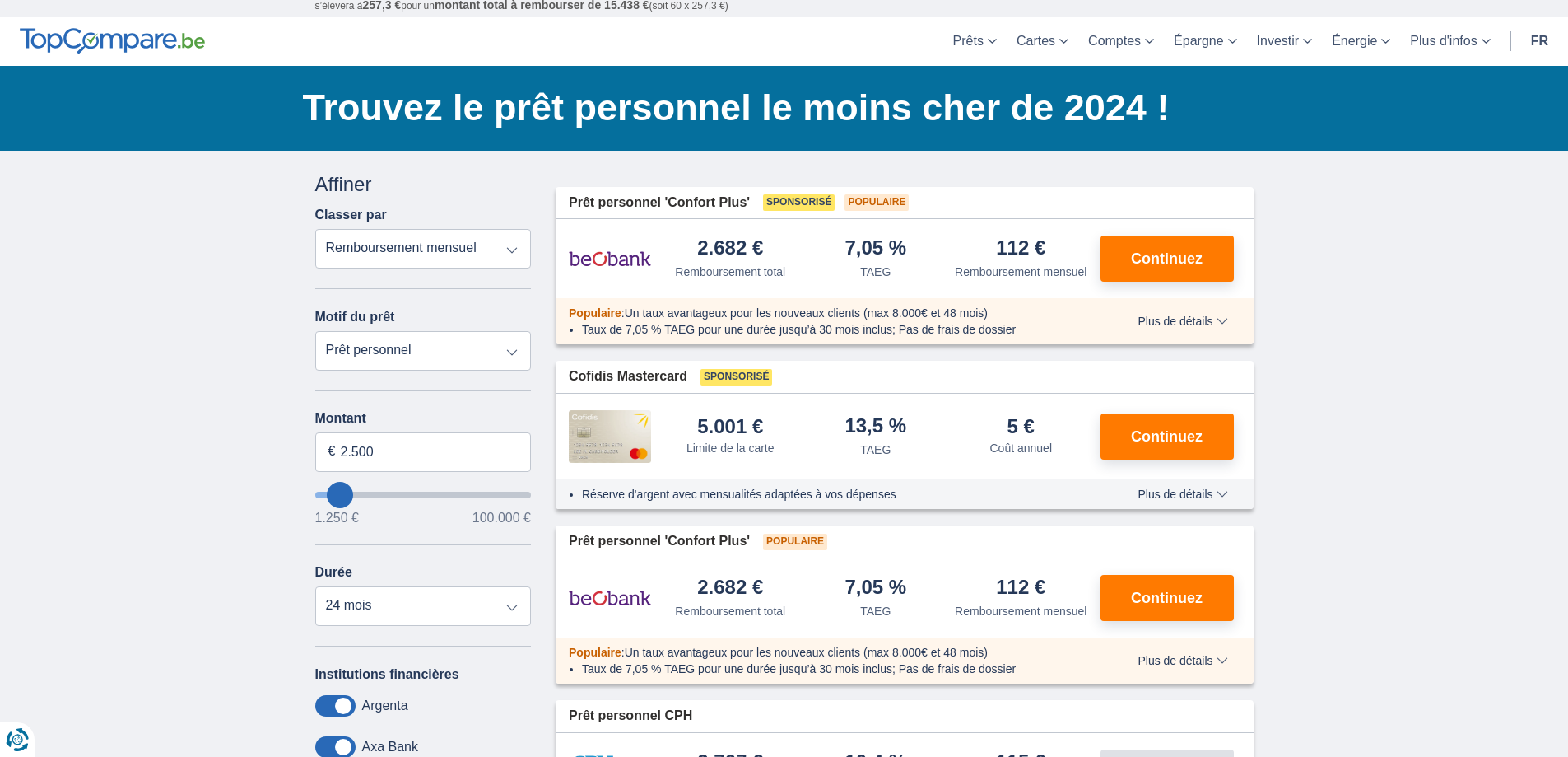
scroll to position [0, 0]
